Goal: Task Accomplishment & Management: Use online tool/utility

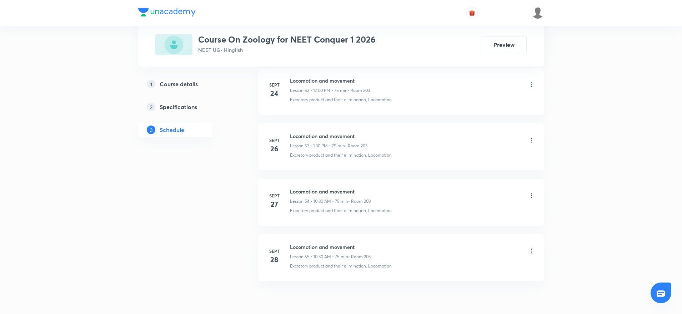
scroll to position [3303, 0]
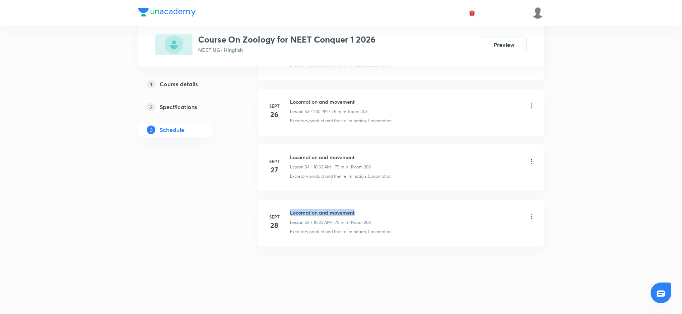
drag, startPoint x: 289, startPoint y: 211, endPoint x: 392, endPoint y: 219, distance: 103.2
click at [393, 217] on div "Sept 28 Locomotion and movement Lesson 55 • 10:30 AM • 75 min • Room 203 Excret…" at bounding box center [401, 222] width 268 height 26
copy div "Locomotion and movement Lesson 55 • 10:30 AM • 75 min • Room 203"
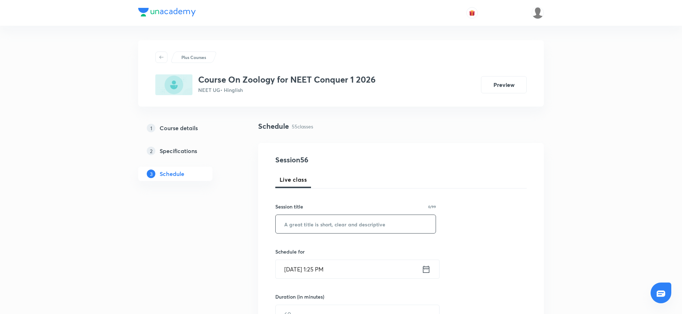
click at [347, 221] on input "text" at bounding box center [356, 224] width 160 height 18
paste input "Locomotion and movement Lesson 55 • 10:30 AM • 75 min • Room 203"
type input "Locomotion and movement Lesson 55 • 10:30 AM • 75 min • Room 203"
click at [327, 267] on input "Oct 4, 2025, 1:25 PM" at bounding box center [349, 269] width 146 height 18
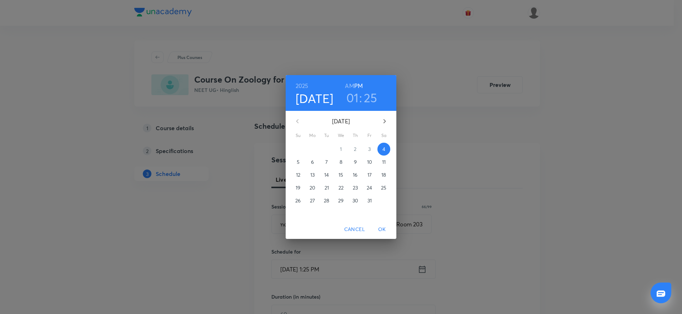
scroll to position [0, 0]
click at [380, 96] on div "01 : 25" at bounding box center [364, 97] width 50 height 15
click at [374, 96] on h3 "25" at bounding box center [373, 97] width 14 height 15
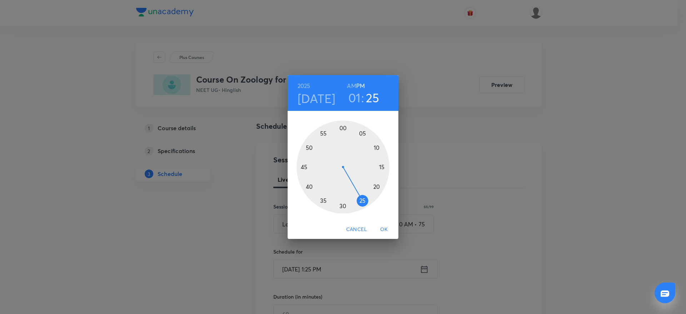
click at [345, 206] on div at bounding box center [342, 166] width 93 height 93
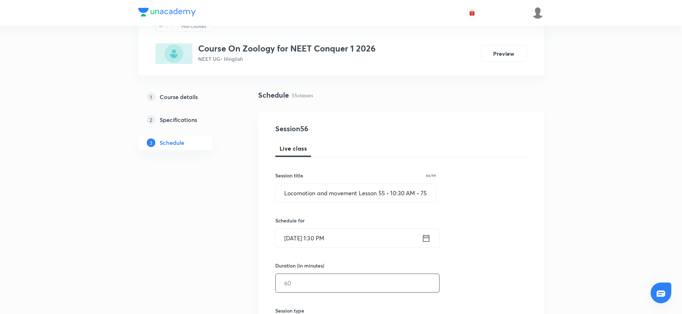
scroll to position [54, 0]
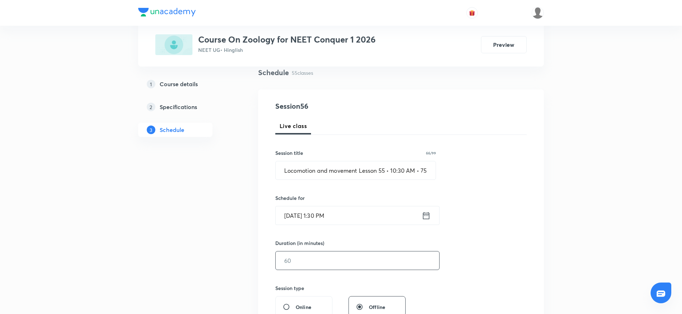
click at [321, 262] on input "text" at bounding box center [358, 260] width 164 height 18
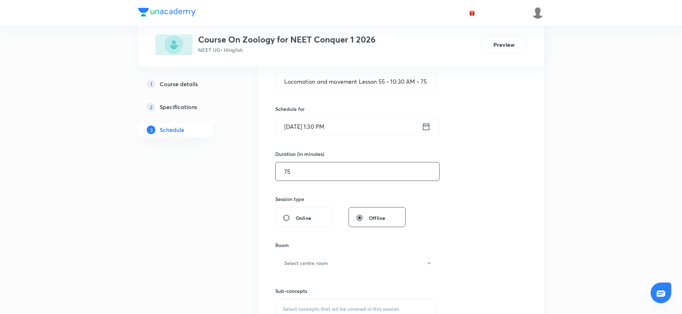
scroll to position [268, 0]
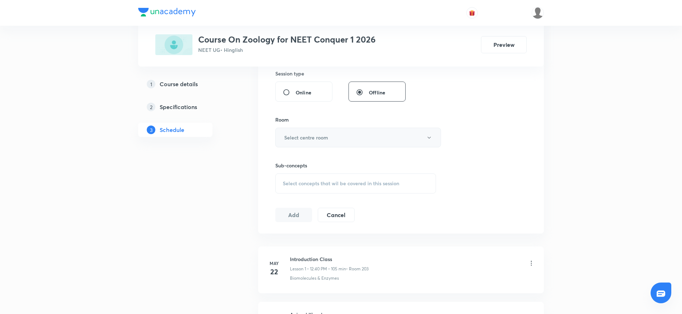
type input "75"
click at [312, 145] on button "Select centre room" at bounding box center [358, 137] width 166 height 20
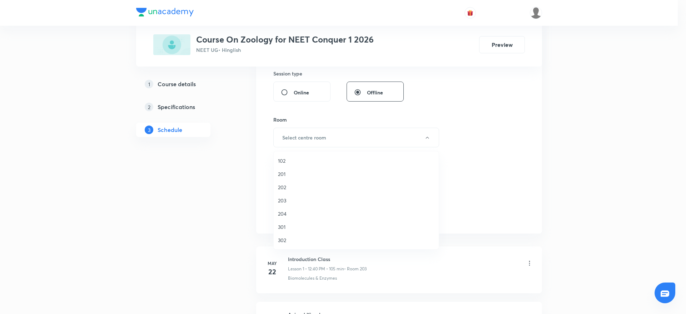
click at [282, 204] on li "203" at bounding box center [356, 200] width 165 height 13
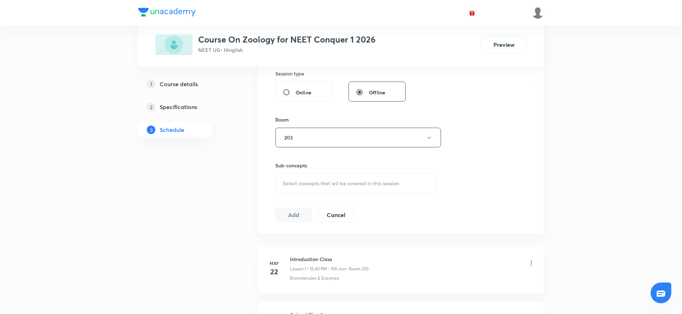
scroll to position [321, 0]
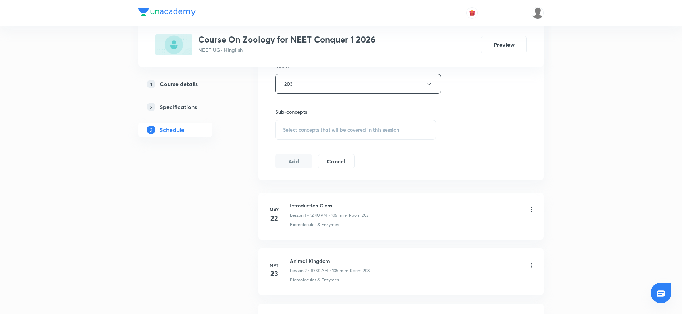
click at [357, 129] on span "Select concepts that wil be covered in this session" at bounding box center [341, 130] width 116 height 6
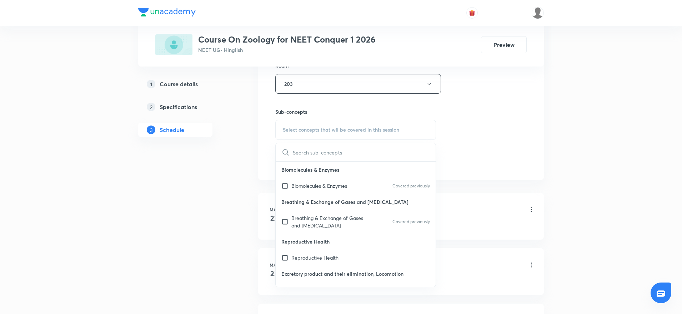
type input "Locomotion and movement Lesson 55 • 10:30 AM • 75 min • Room 203"
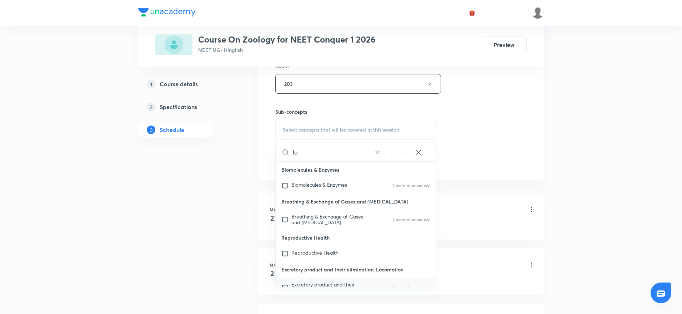
scroll to position [31, 0]
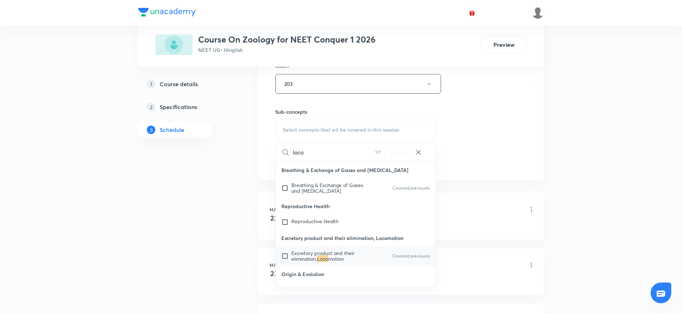
type input "loco"
click at [316, 263] on div "Excretory product and their elimination, Loco motion Covered previously" at bounding box center [356, 256] width 160 height 20
checkbox input "true"
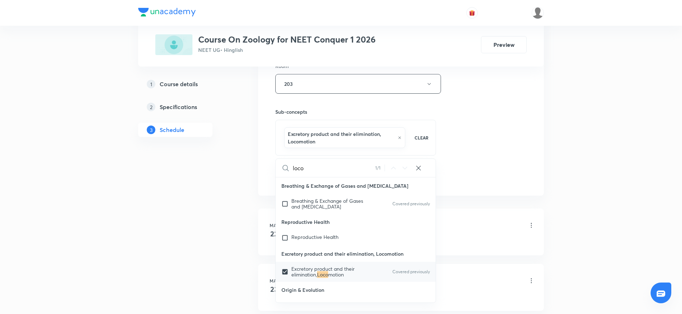
click at [454, 142] on div "Session 56 Live class Session title 66/99 Locomotion and movement Lesson 55 • 1…" at bounding box center [400, 8] width 251 height 351
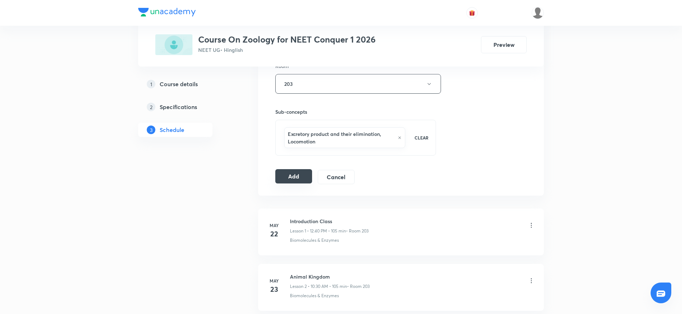
click at [297, 176] on button "Add" at bounding box center [293, 176] width 37 height 14
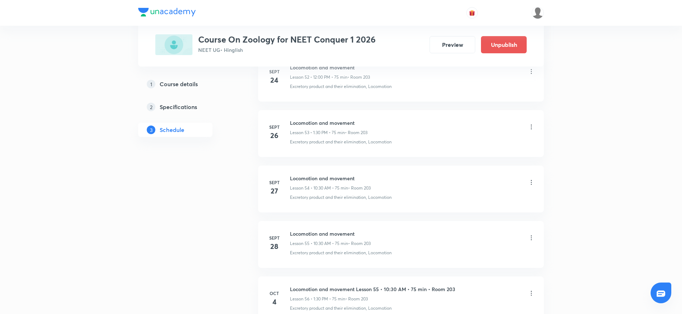
scroll to position [3030, 0]
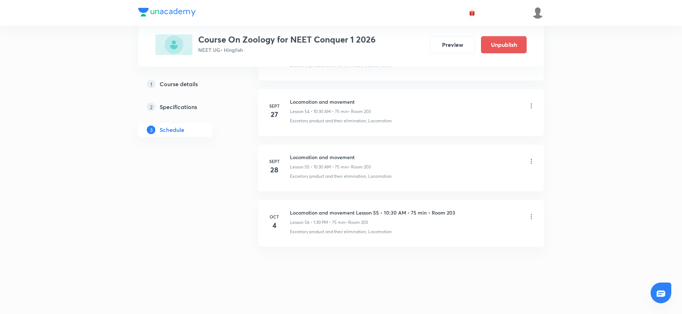
click at [532, 217] on icon at bounding box center [531, 216] width 7 height 7
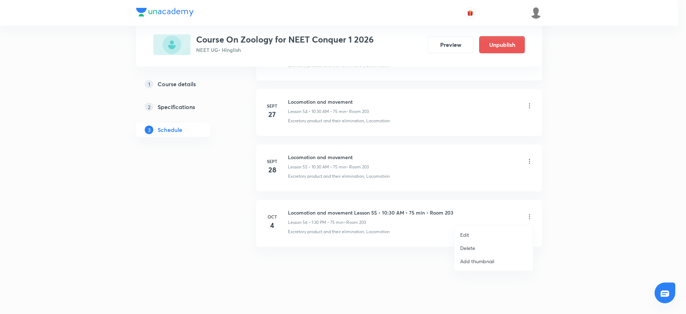
click at [471, 232] on li "Edit" at bounding box center [493, 234] width 78 height 13
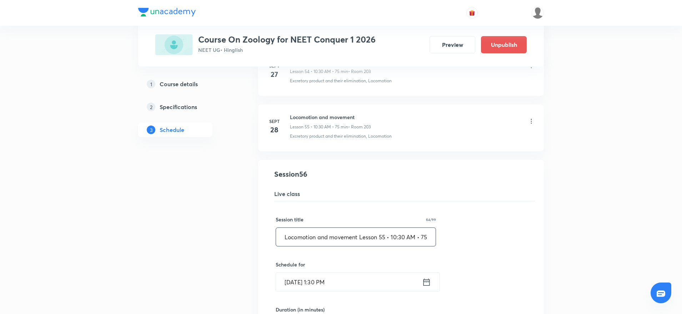
scroll to position [0, 45]
drag, startPoint x: 359, startPoint y: 237, endPoint x: 472, endPoint y: 239, distance: 113.2
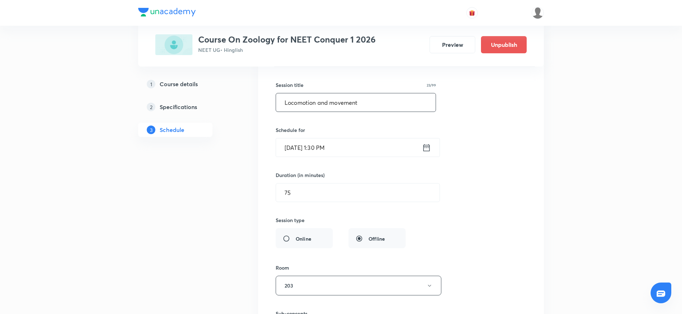
scroll to position [3298, 0]
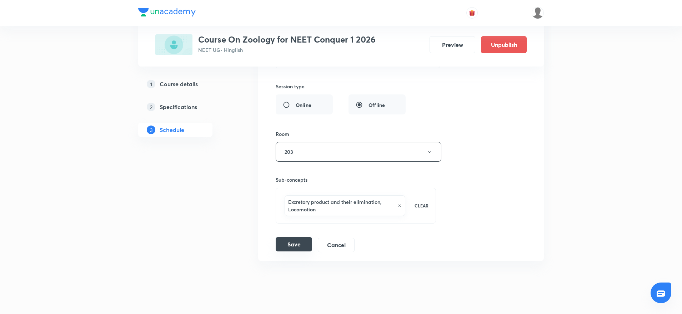
type input "Locomotion and movement"
click at [302, 242] on button "Save" at bounding box center [294, 244] width 36 height 14
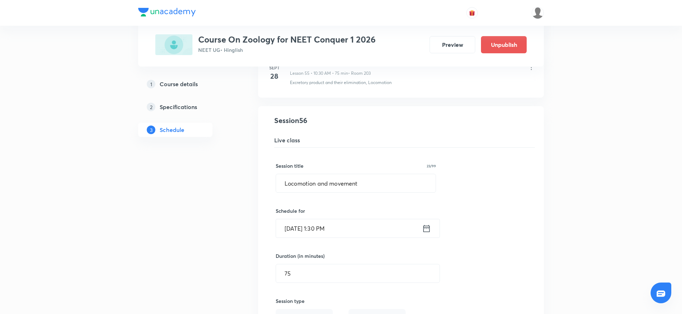
scroll to position [3030, 0]
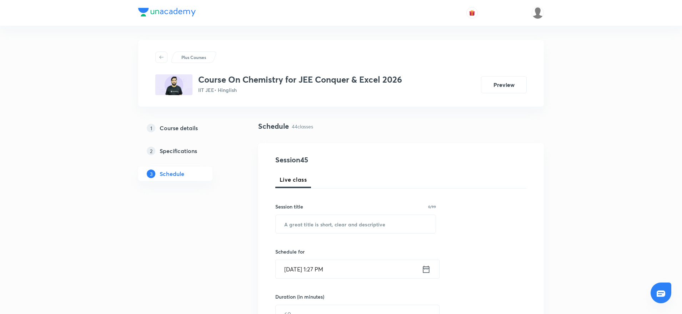
click at [347, 211] on div "Session title 0/99 ​" at bounding box center [355, 217] width 161 height 31
click at [344, 226] on input "text" at bounding box center [356, 224] width 160 height 18
paste input "Biomolecules"
type input "Biomolecules"
click at [316, 272] on input "Oct 4, 2025, 1:27 PM" at bounding box center [349, 269] width 146 height 18
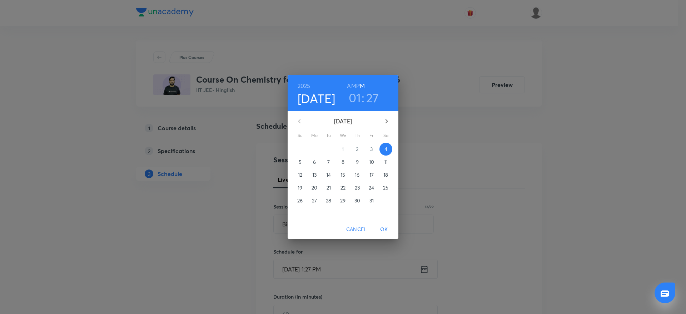
click at [354, 101] on h3 "01" at bounding box center [355, 97] width 12 height 15
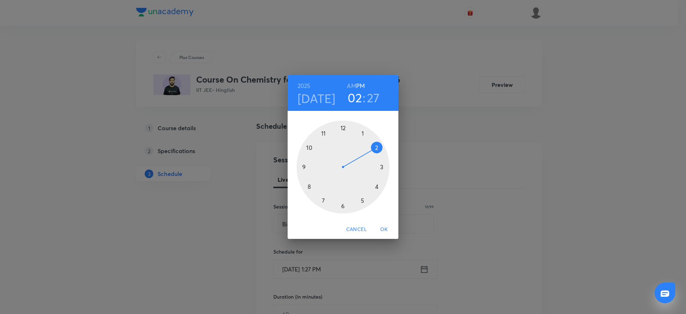
click at [381, 146] on div at bounding box center [342, 166] width 93 height 93
click at [383, 188] on div at bounding box center [342, 166] width 93 height 93
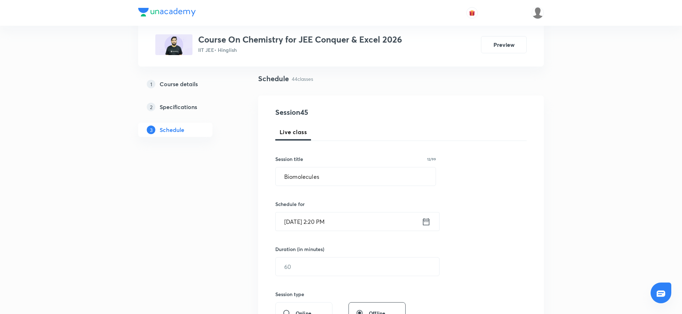
scroll to position [107, 0]
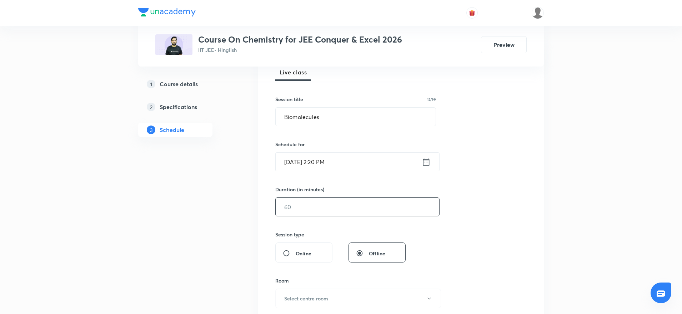
click at [327, 210] on input "text" at bounding box center [358, 206] width 164 height 18
click at [326, 205] on input "text" at bounding box center [358, 206] width 164 height 18
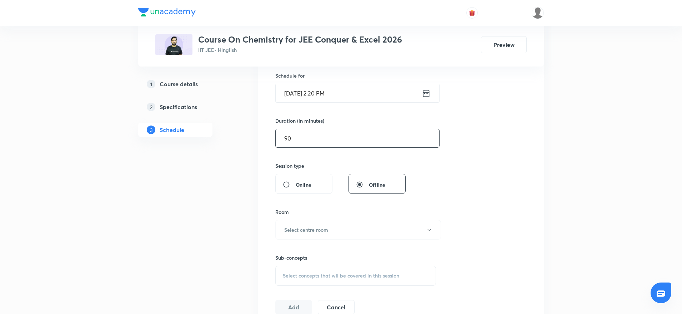
scroll to position [214, 0]
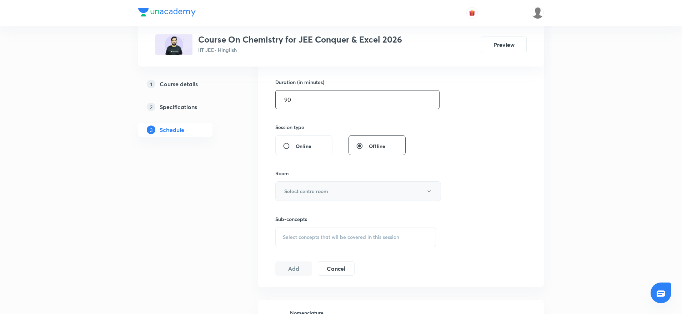
type input "90"
click at [335, 190] on button "Select centre room" at bounding box center [358, 191] width 166 height 20
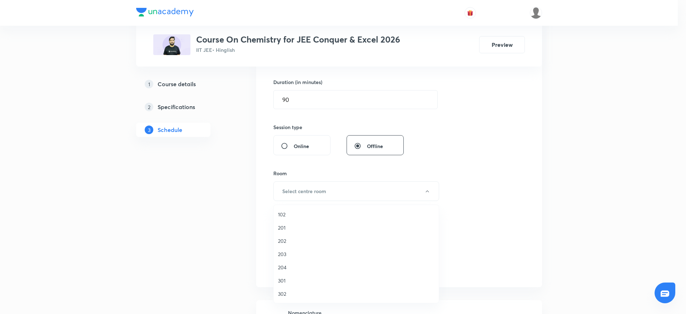
click at [281, 283] on span "301" at bounding box center [356, 279] width 156 height 7
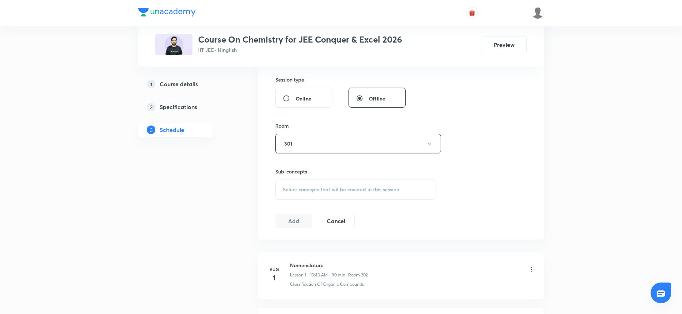
scroll to position [321, 0]
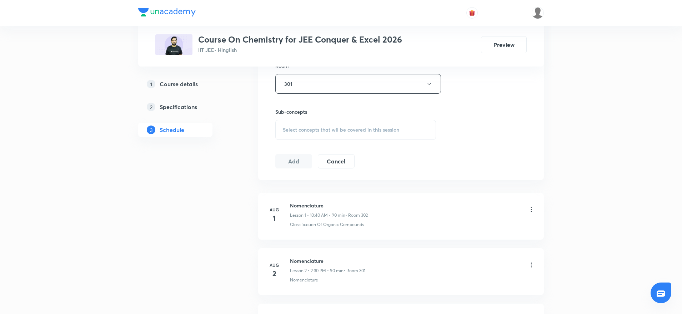
click at [355, 131] on span "Select concepts that wil be covered in this session" at bounding box center [341, 130] width 116 height 6
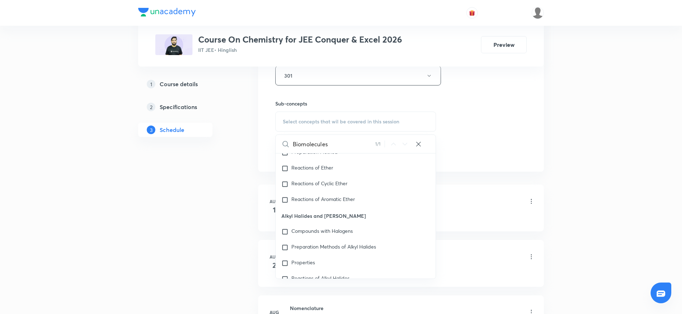
scroll to position [18245, 0]
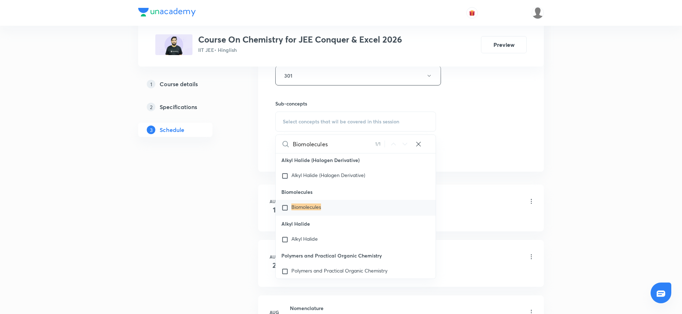
type input "Biomolecules"
click at [306, 210] on mark "Biomolecules" at bounding box center [306, 206] width 30 height 7
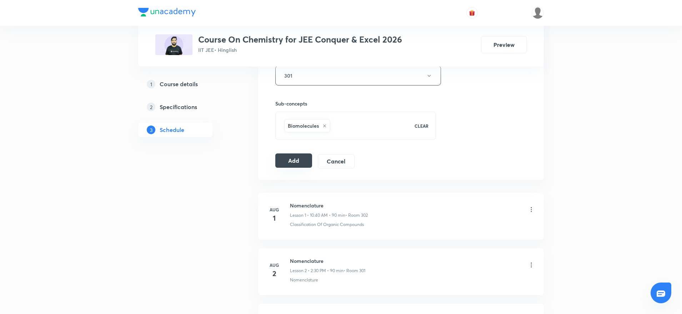
click at [296, 160] on button "Add" at bounding box center [293, 160] width 37 height 14
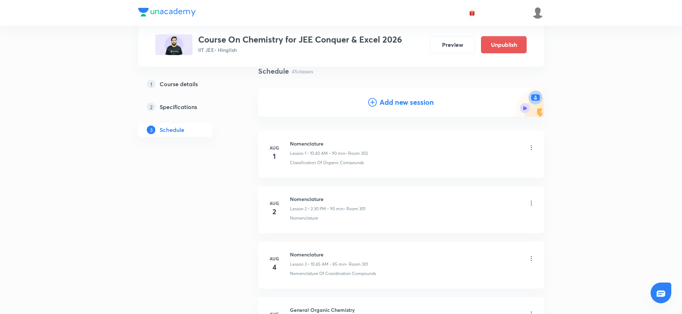
scroll to position [15, 0]
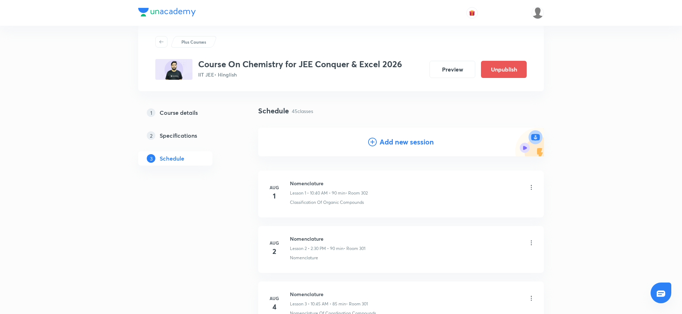
drag, startPoint x: 680, startPoint y: 15, endPoint x: 680, endPoint y: 10, distance: 5.0
click at [680, 10] on header at bounding box center [341, 13] width 682 height 26
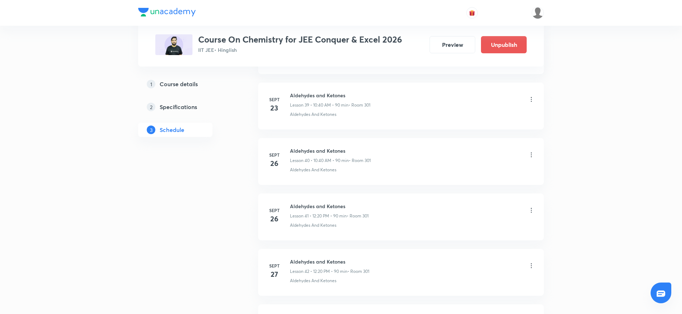
scroll to position [2422, 0]
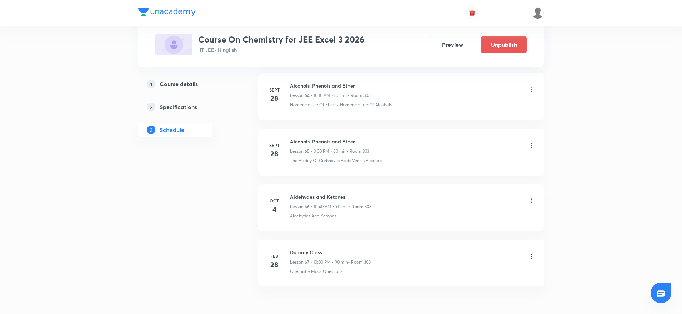
scroll to position [3914, 0]
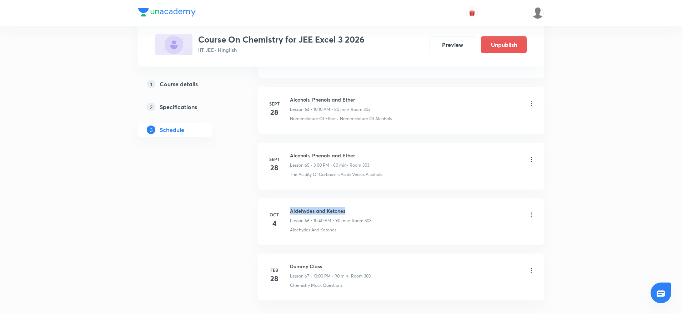
drag, startPoint x: 290, startPoint y: 210, endPoint x: 376, endPoint y: 200, distance: 86.2
click at [376, 200] on li "Oct 4 Aldehydes and Ketones Lesson 66 • 10:40 AM • 90 min • Room 303 Aldehydes …" at bounding box center [401, 221] width 286 height 47
copy h6 "Aldehydes and Ketones"
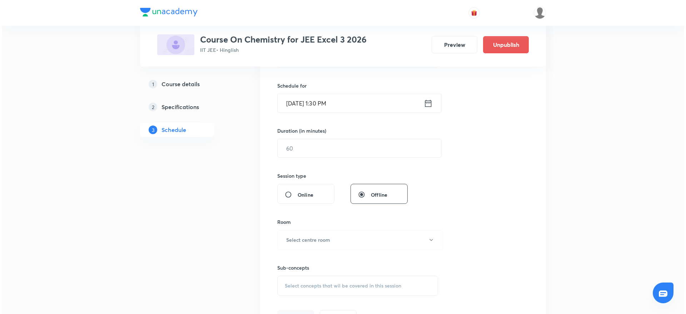
scroll to position [0, 0]
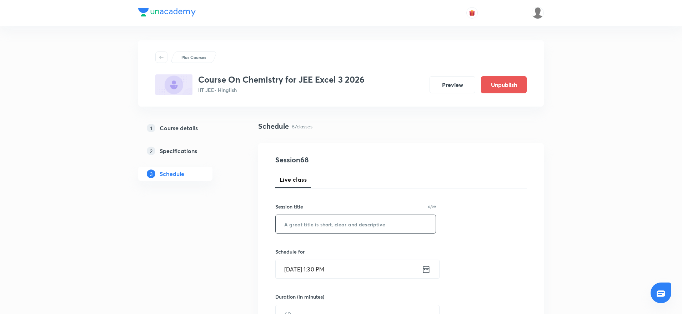
click at [395, 218] on input "text" at bounding box center [356, 224] width 160 height 18
paste input "Aldehydes and Ketones"
type input "Aldehydes and Ketones"
click at [318, 268] on input "Oct 4, 2025, 1:30 PM" at bounding box center [349, 269] width 146 height 18
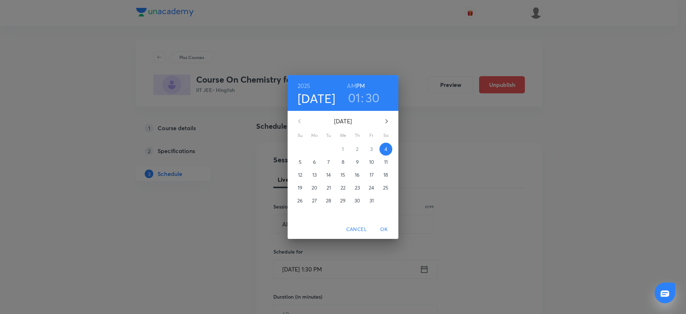
drag, startPoint x: 356, startPoint y: 95, endPoint x: 366, endPoint y: 117, distance: 24.9
click at [357, 95] on h3 "01" at bounding box center [354, 97] width 12 height 15
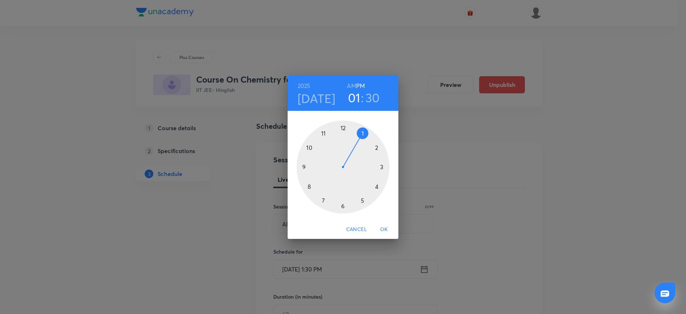
click at [381, 144] on div at bounding box center [342, 166] width 93 height 93
click at [379, 186] on div at bounding box center [342, 166] width 93 height 93
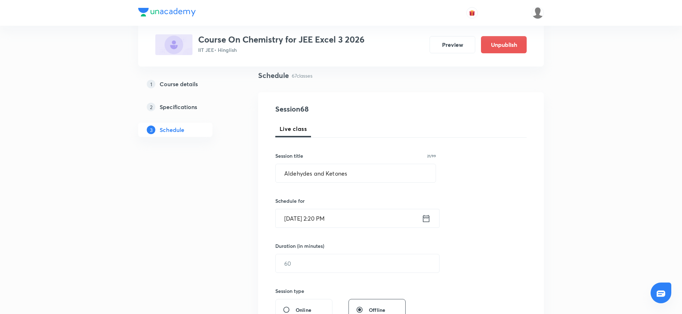
scroll to position [107, 0]
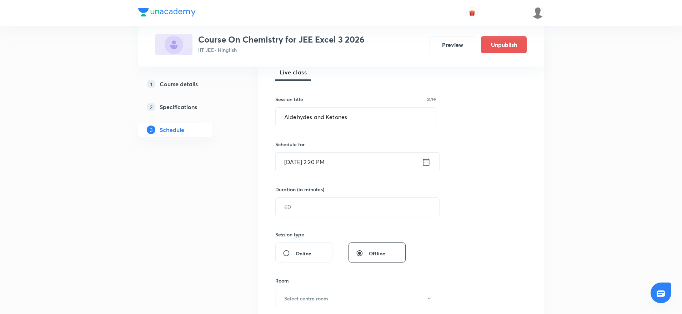
drag, startPoint x: 335, startPoint y: 218, endPoint x: 331, endPoint y: 216, distance: 4.2
click at [335, 218] on div "Session 68 Live class Session title 21/99 Aldehydes and Ketones ​ Schedule for …" at bounding box center [400, 214] width 251 height 335
click at [331, 206] on input "text" at bounding box center [358, 206] width 164 height 18
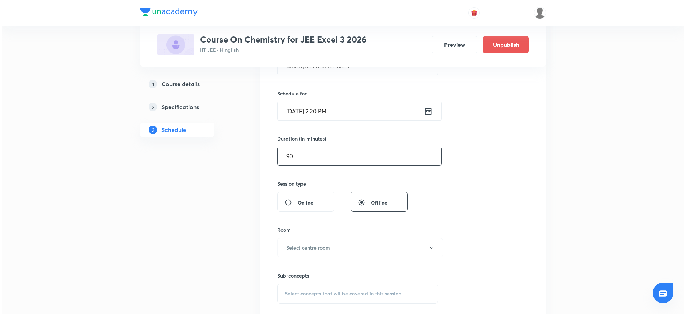
scroll to position [214, 0]
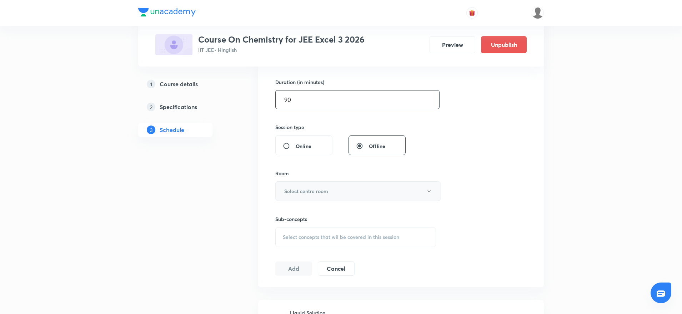
type input "90"
click at [328, 185] on button "Select centre room" at bounding box center [358, 191] width 166 height 20
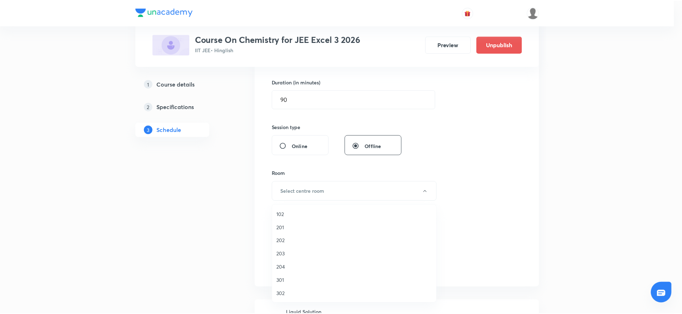
scroll to position [14, 0]
drag, startPoint x: 287, startPoint y: 297, endPoint x: 338, endPoint y: 255, distance: 66.0
click at [287, 297] on li "303" at bounding box center [356, 292] width 165 height 13
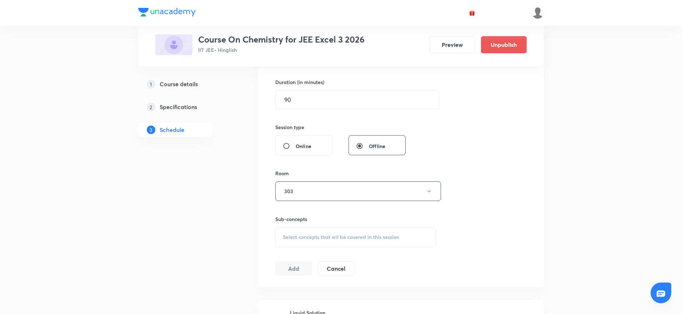
scroll to position [321, 0]
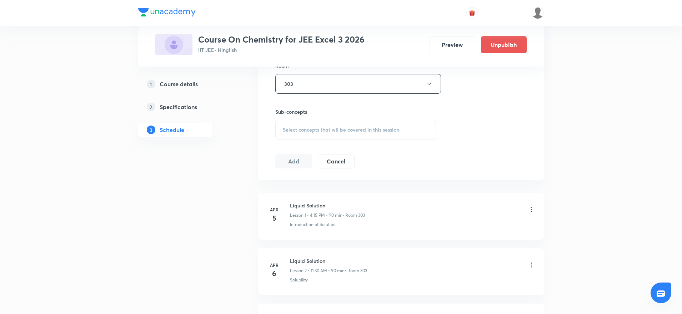
click at [322, 131] on span "Select concepts that wil be covered in this session" at bounding box center [341, 130] width 116 height 6
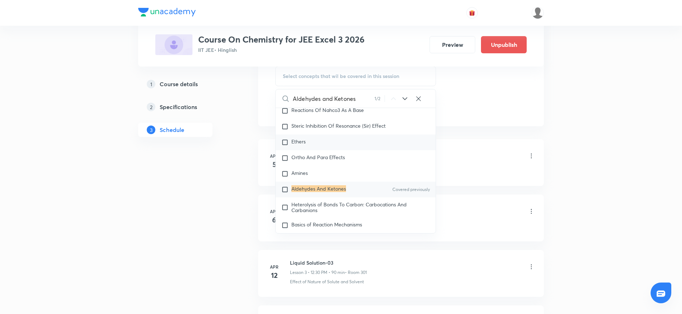
scroll to position [12737, 0]
type input "Aldehydes and Ketones"
click at [295, 195] on div "Aldehydes And Ketones Covered previously" at bounding box center [356, 187] width 160 height 16
checkbox input "true"
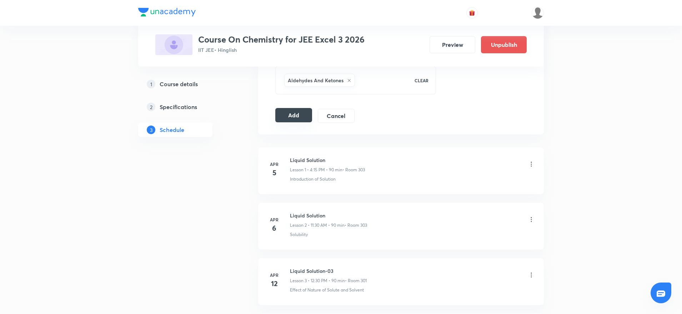
click at [278, 115] on button "Add" at bounding box center [293, 115] width 37 height 14
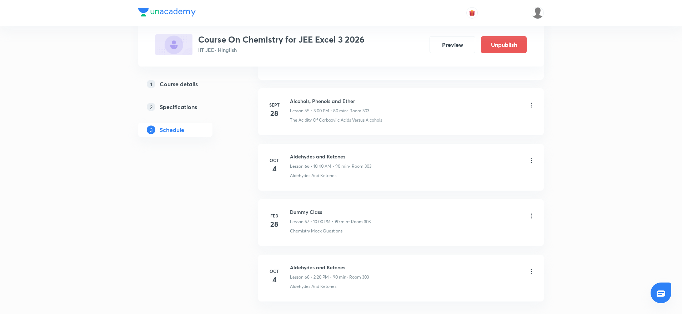
scroll to position [3695, 0]
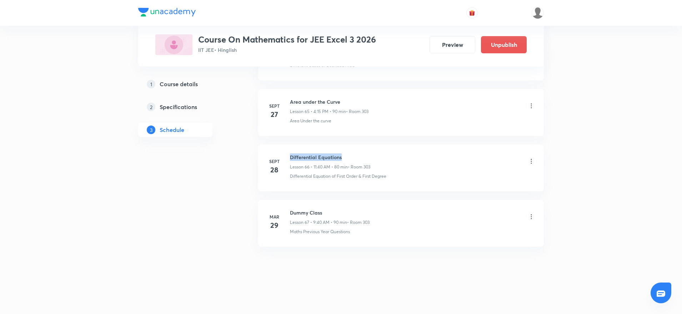
drag, startPoint x: 289, startPoint y: 154, endPoint x: 372, endPoint y: 148, distance: 83.4
click at [372, 148] on li "[DATE] Differential Equations Lesson 66 • 11:40 AM • 80 min • Room 303 Differen…" at bounding box center [401, 167] width 286 height 47
copy h6 "Differential Equations"
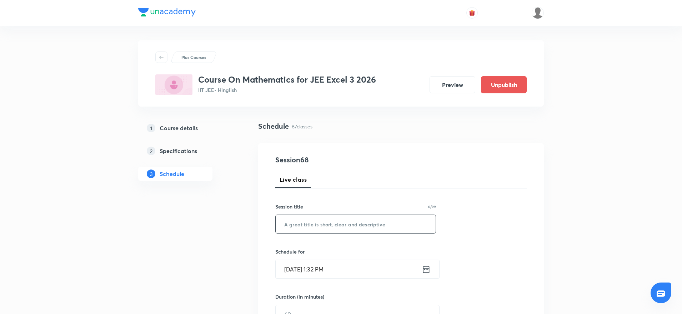
click at [316, 215] on input "text" at bounding box center [356, 224] width 160 height 18
paste input "Differential Equations"
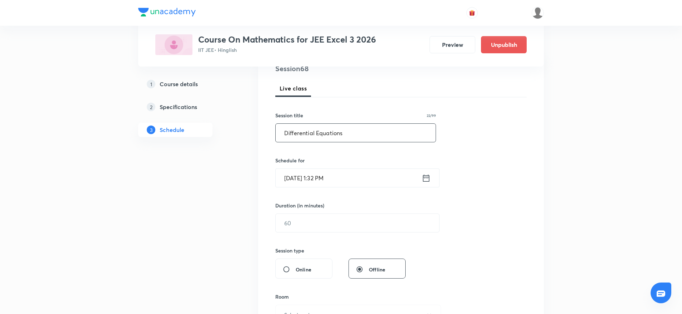
scroll to position [107, 0]
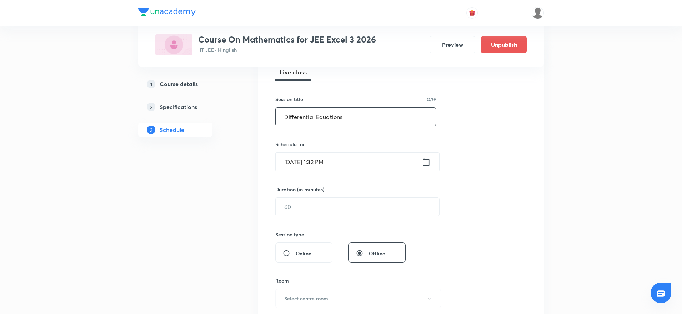
type input "Differential Equations"
click at [317, 161] on input "[DATE] 1:32 PM" at bounding box center [349, 161] width 146 height 18
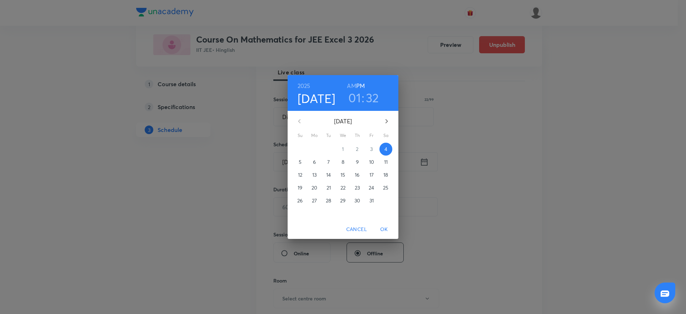
click at [358, 97] on h3 "01" at bounding box center [354, 97] width 12 height 15
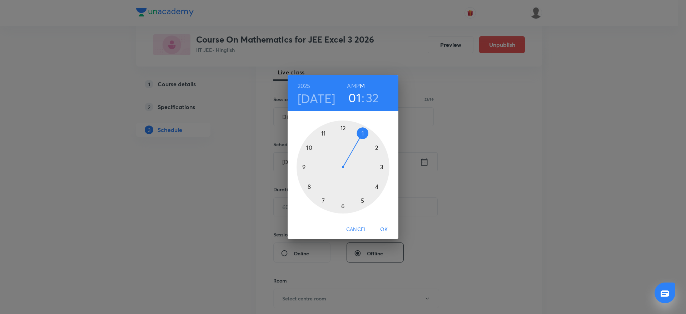
click at [381, 188] on div at bounding box center [342, 166] width 93 height 93
click at [386, 167] on div at bounding box center [342, 166] width 93 height 93
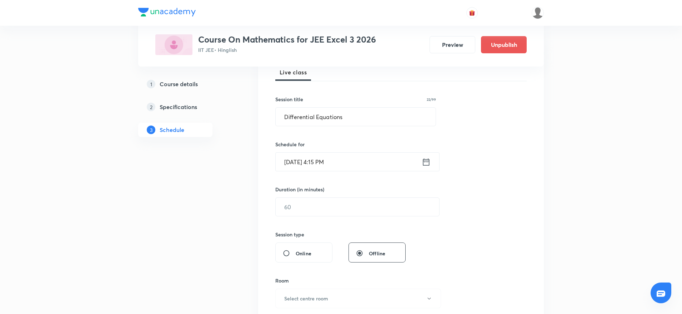
scroll to position [161, 0]
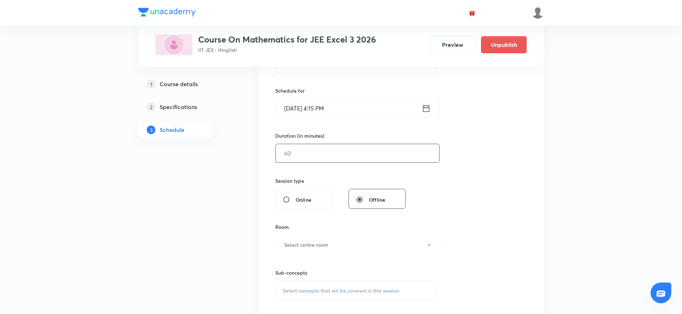
click at [339, 156] on input "text" at bounding box center [358, 153] width 164 height 18
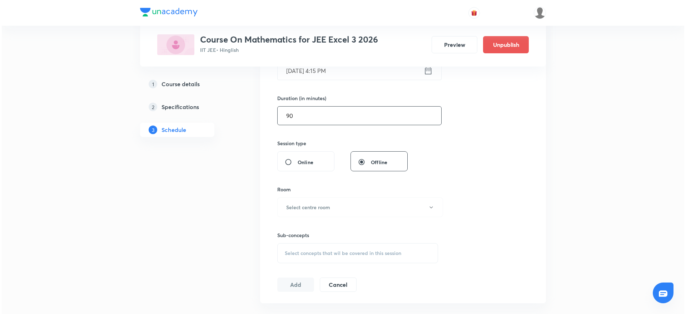
scroll to position [214, 0]
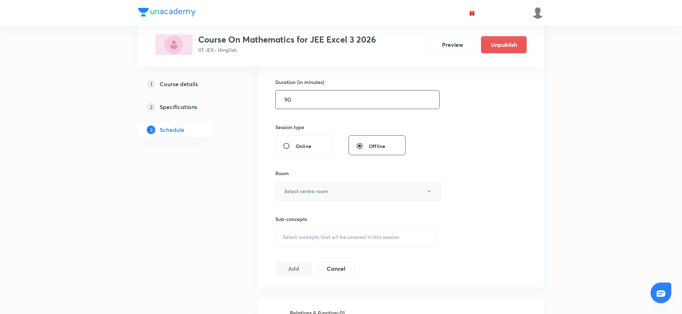
type input "90"
click at [342, 194] on button "Select centre room" at bounding box center [358, 191] width 166 height 20
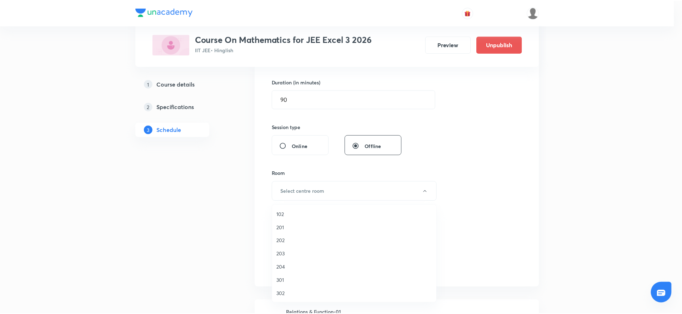
scroll to position [14, 0]
click at [293, 290] on span "303" at bounding box center [356, 292] width 156 height 7
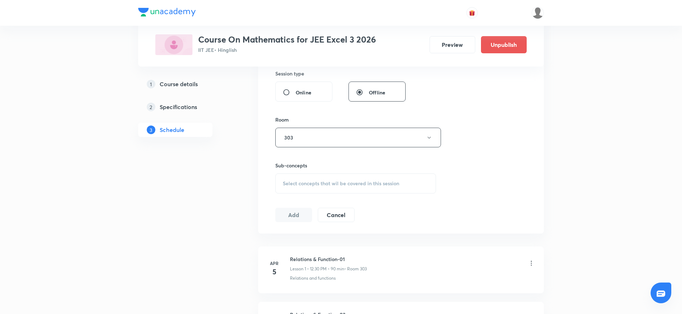
click at [349, 183] on span "Select concepts that wil be covered in this session" at bounding box center [341, 183] width 116 height 6
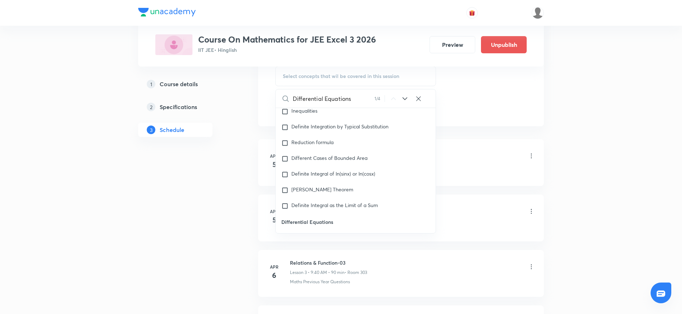
scroll to position [6337, 0]
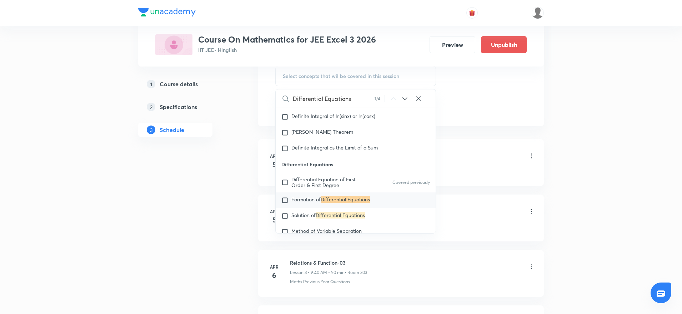
type input "Differential Equations"
click at [311, 197] on span "Formation of" at bounding box center [305, 199] width 29 height 7
checkbox input "true"
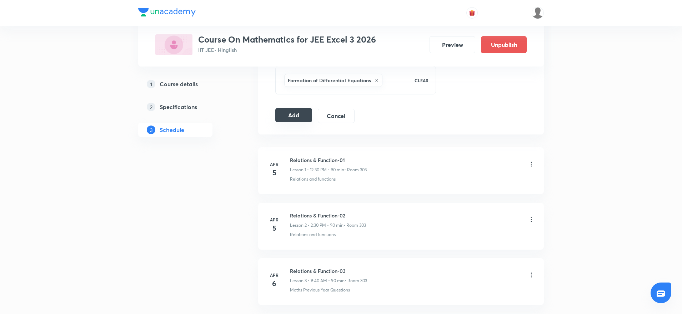
click at [295, 115] on button "Add" at bounding box center [293, 115] width 37 height 14
